Goal: Information Seeking & Learning: Learn about a topic

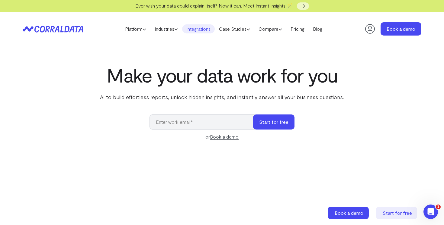
click at [194, 29] on link "Integrations" at bounding box center [198, 28] width 33 height 9
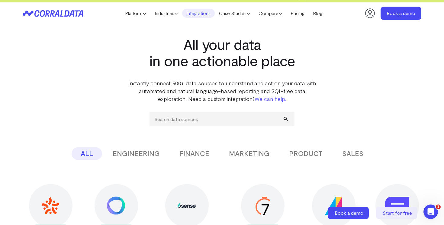
scroll to position [4, 0]
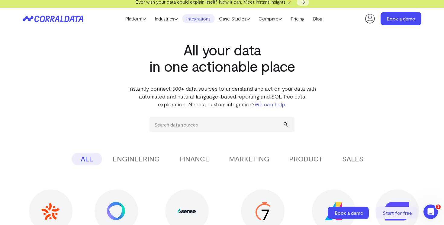
click at [348, 98] on div "All your data in one actionable place Instantly connect 500+ data sources to un…" at bounding box center [222, 69] width 435 height 79
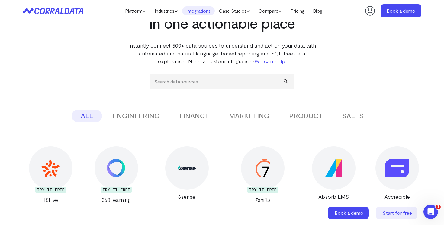
scroll to position [55, 0]
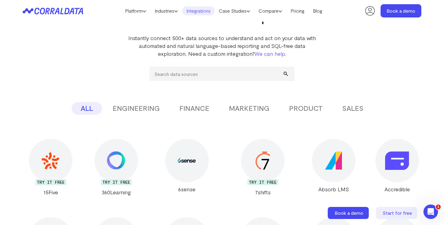
drag, startPoint x: 3, startPoint y: 106, endPoint x: 18, endPoint y: 107, distance: 15.4
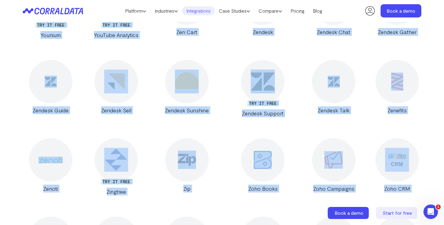
scroll to position [11504, 0]
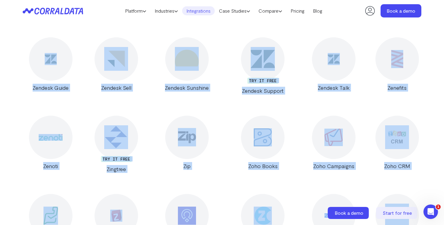
drag, startPoint x: 45, startPoint y: 121, endPoint x: 401, endPoint y: 186, distance: 361.2
copy main "TRY IT FREE 15Five TRY IT FREE 360Learning 6sense TRY IT FREE 7shifts Absorb LM…"
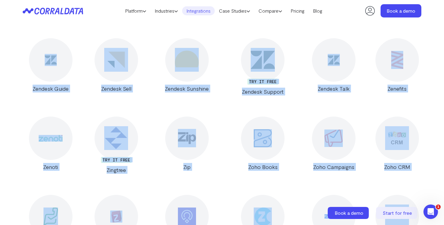
copy main "TRY IT FREE 15Five TRY IT FREE 360Learning 6sense TRY IT FREE 7shifts Absorb LM…"
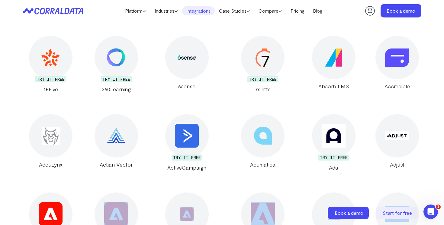
scroll to position [180, 0]
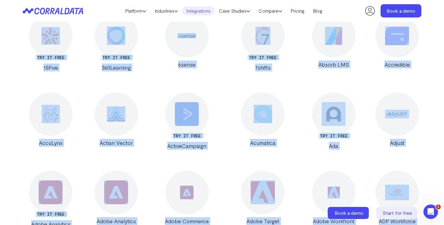
drag, startPoint x: 192, startPoint y: 105, endPoint x: 35, endPoint y: 44, distance: 168.4
copy div "TRY IT FREE 15Five TRY IT FREE 360Learning 6sense TRY IT FREE 7shifts Absorb LM…"
drag, startPoint x: 153, startPoint y: 90, endPoint x: 167, endPoint y: 84, distance: 14.9
